Goal: Information Seeking & Learning: Learn about a topic

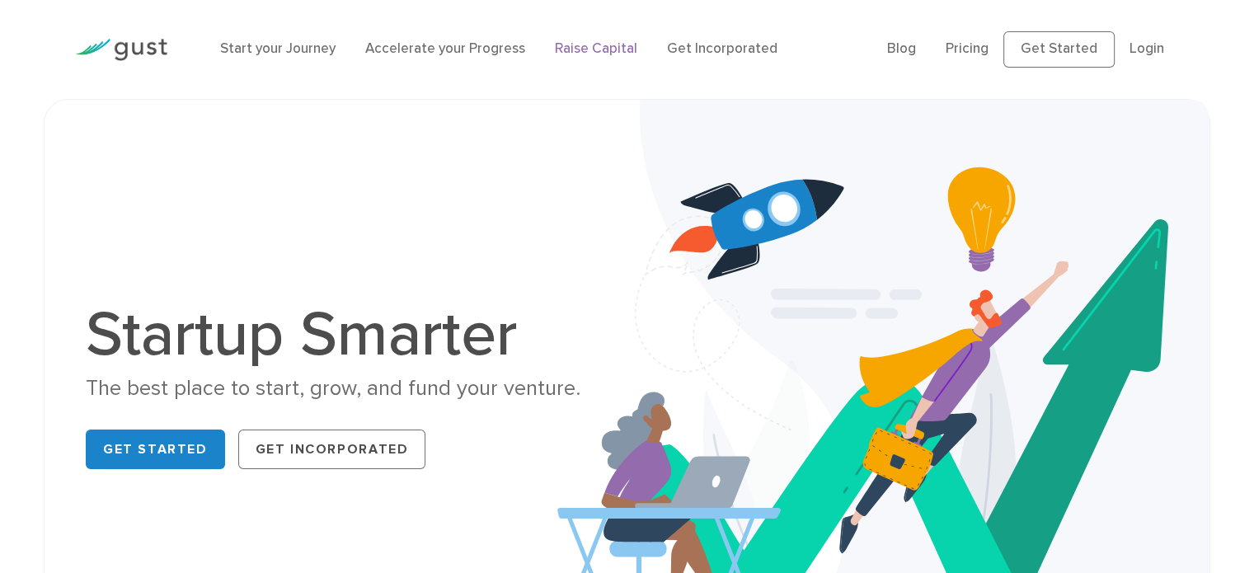
click at [609, 52] on link "Raise Capital" at bounding box center [596, 48] width 82 height 16
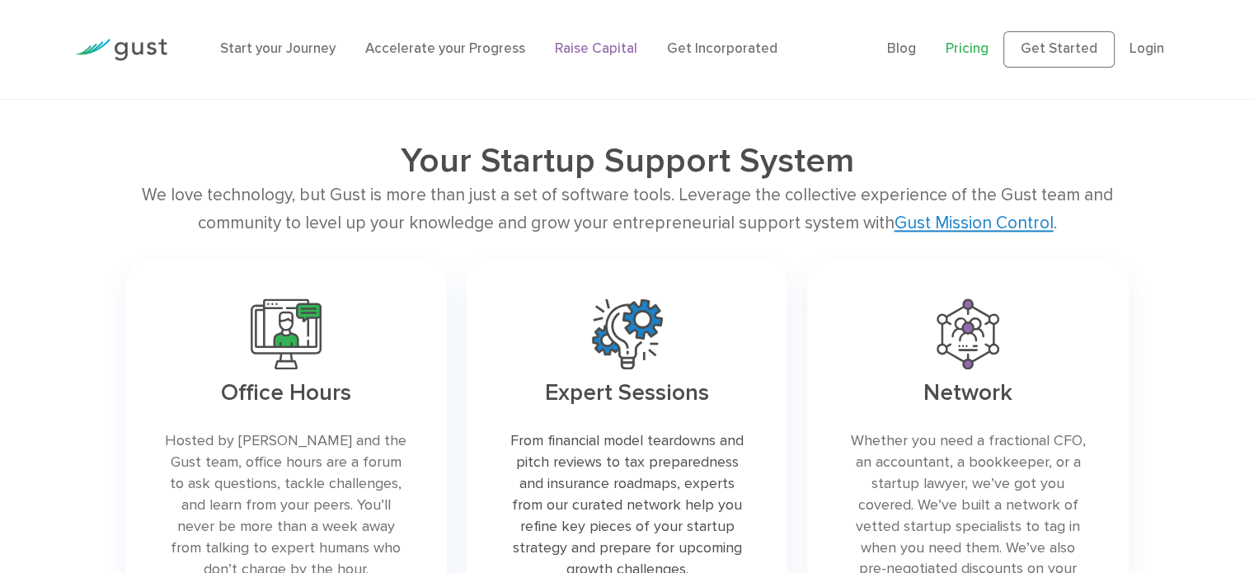
scroll to position [2135, 0]
click at [978, 54] on link "Pricing" at bounding box center [966, 48] width 43 height 16
